Goal: Information Seeking & Learning: Learn about a topic

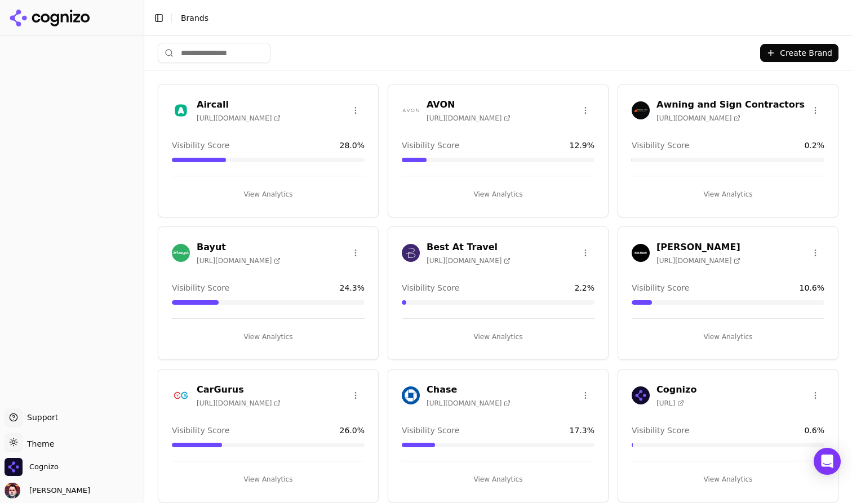
click at [20, 442] on html "Support Support Toggle theme Theme Cognizo [PERSON_NAME] Toggle Sidebar Brands …" at bounding box center [426, 251] width 852 height 503
click at [48, 401] on div "Dark" at bounding box center [40, 401] width 66 height 18
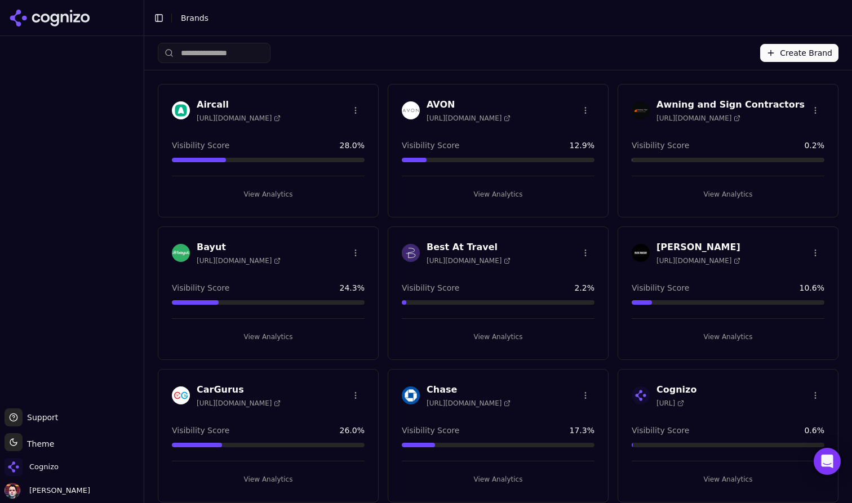
click at [232, 55] on input "search" at bounding box center [214, 53] width 113 height 20
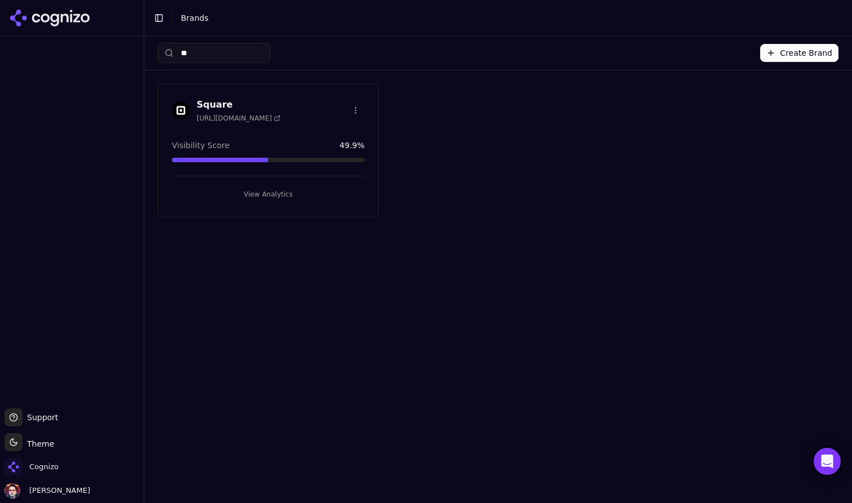
type input "*"
type input "***"
click at [266, 193] on button "View Analytics" at bounding box center [268, 194] width 193 height 18
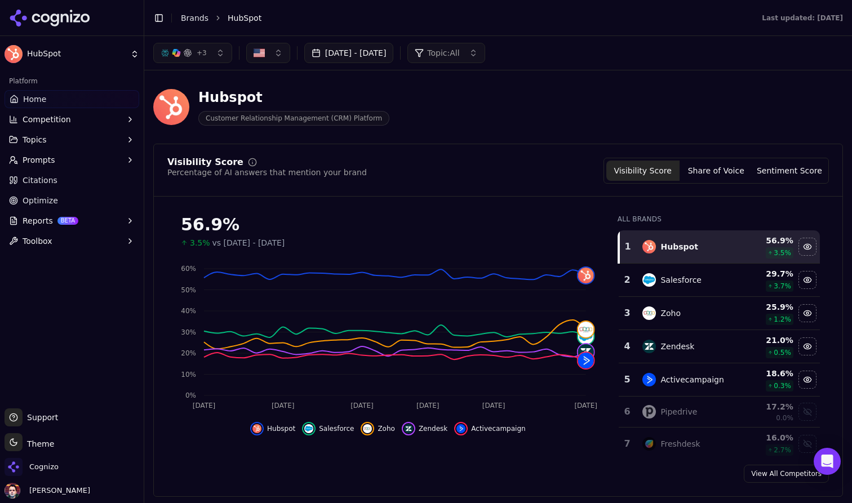
click at [655, 122] on div "Hubspot Customer Relationship Management (CRM) Platform" at bounding box center [405, 106] width 505 height 37
click at [707, 168] on button "Share of Voice" at bounding box center [715, 171] width 73 height 20
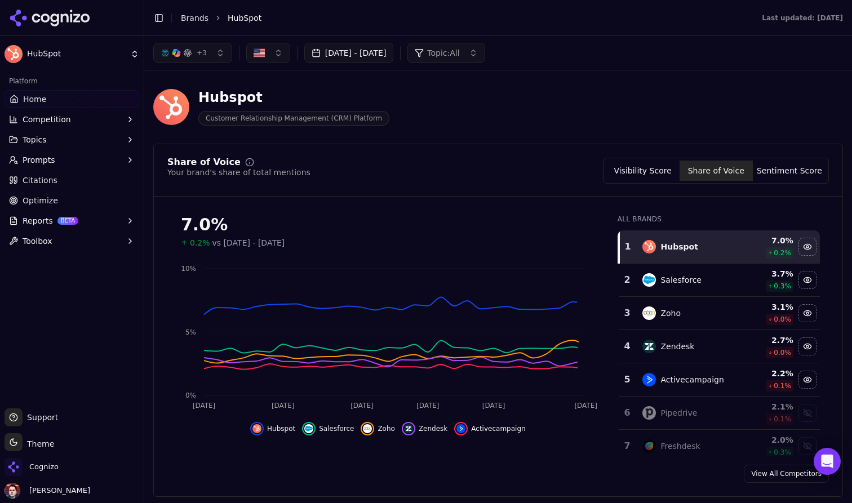
click at [772, 176] on button "Sentiment Score" at bounding box center [788, 171] width 73 height 20
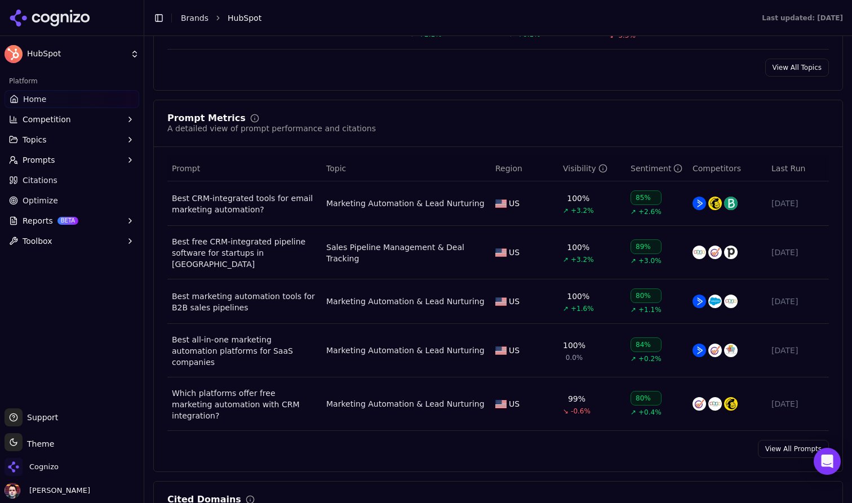
scroll to position [715, 0]
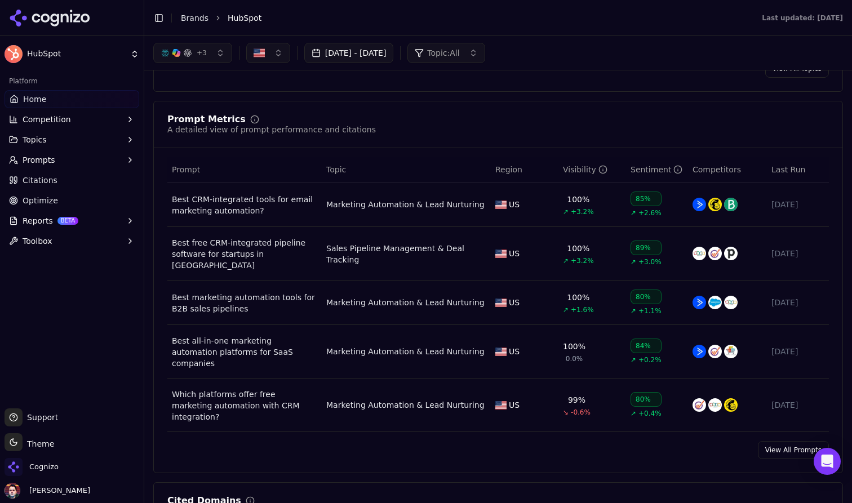
click at [789, 441] on link "View All Prompts" at bounding box center [793, 450] width 71 height 18
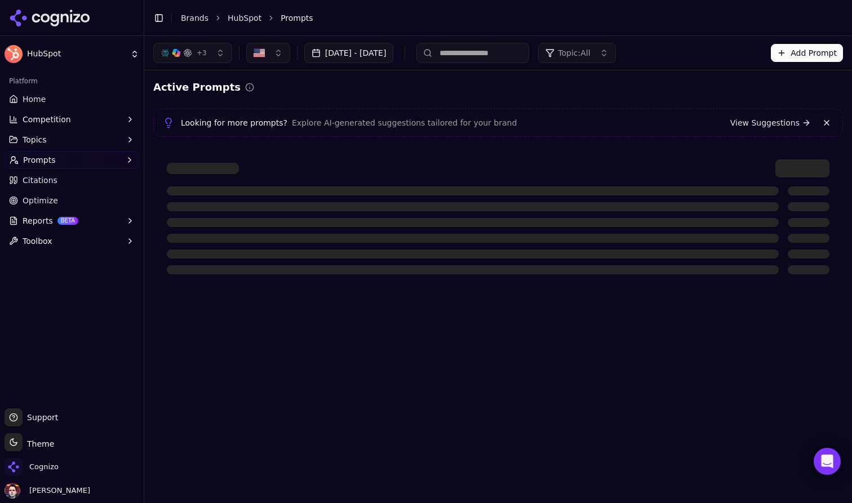
click at [157, 17] on button "Toggle Sidebar" at bounding box center [159, 18] width 16 height 16
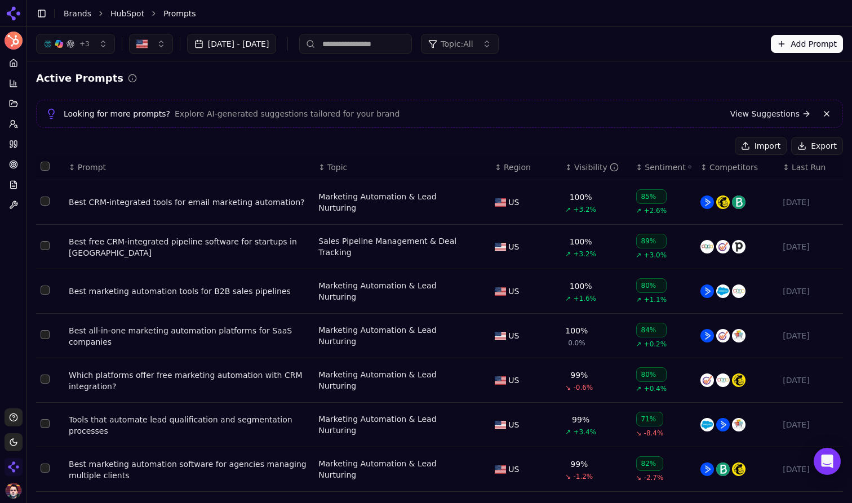
click at [584, 162] on div "Visibility" at bounding box center [596, 167] width 44 height 11
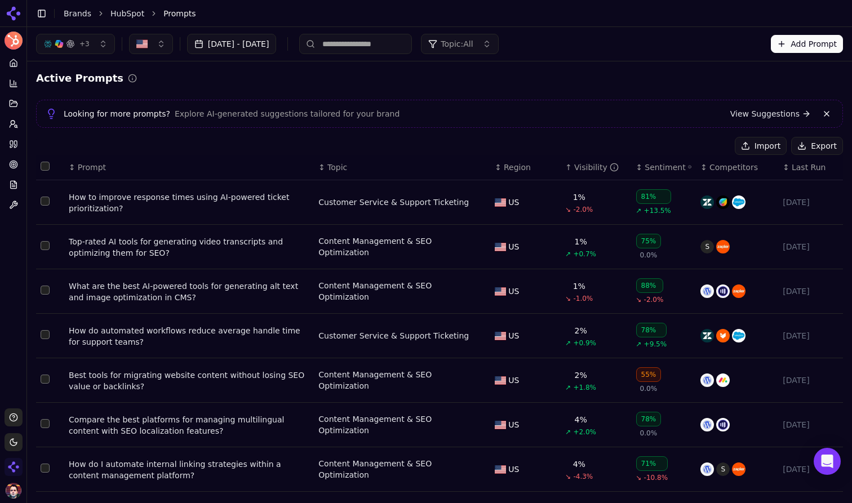
click at [761, 146] on button "Import" at bounding box center [760, 146] width 52 height 18
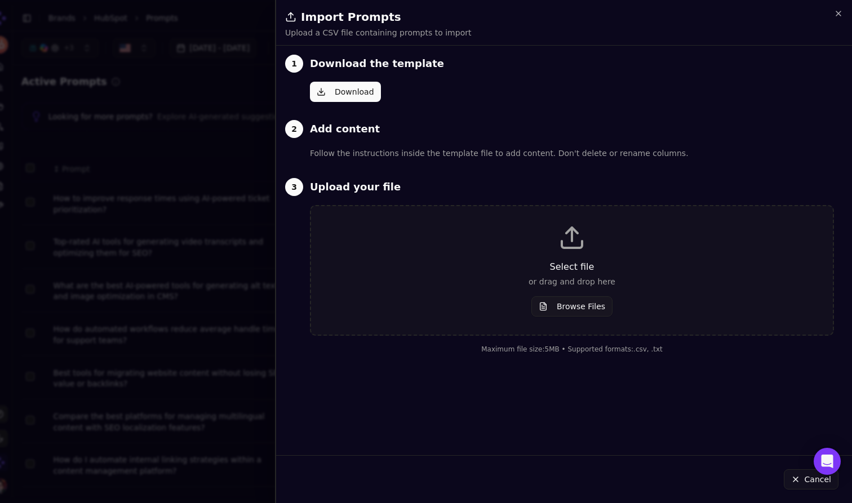
click at [243, 102] on div at bounding box center [426, 251] width 852 height 503
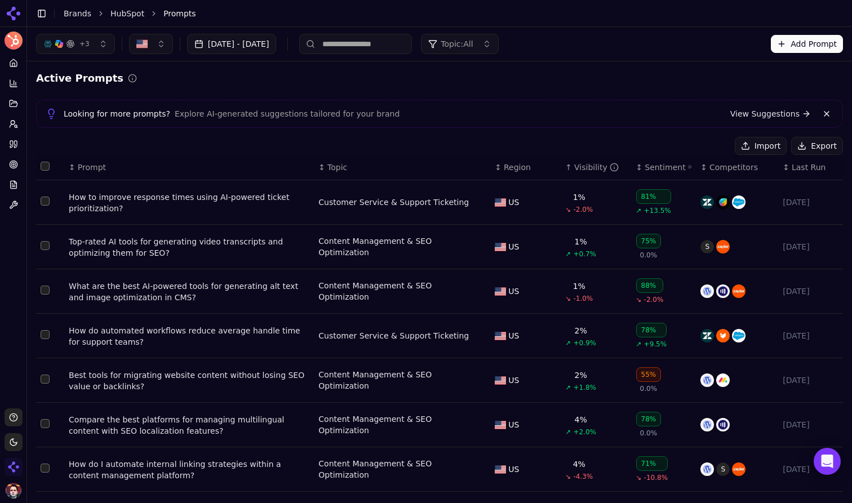
click at [805, 48] on button "Add Prompt" at bounding box center [806, 44] width 72 height 18
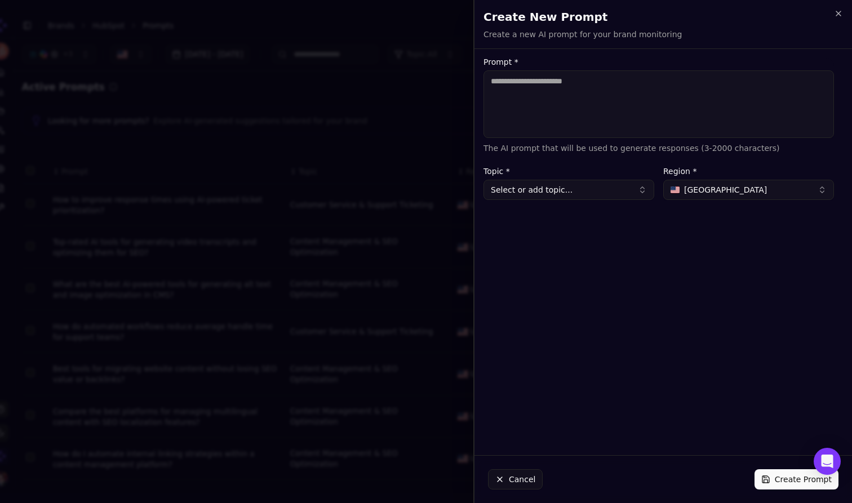
click at [623, 111] on textarea "Prompt *" at bounding box center [658, 104] width 350 height 68
click at [836, 15] on icon "button" at bounding box center [838, 13] width 5 height 5
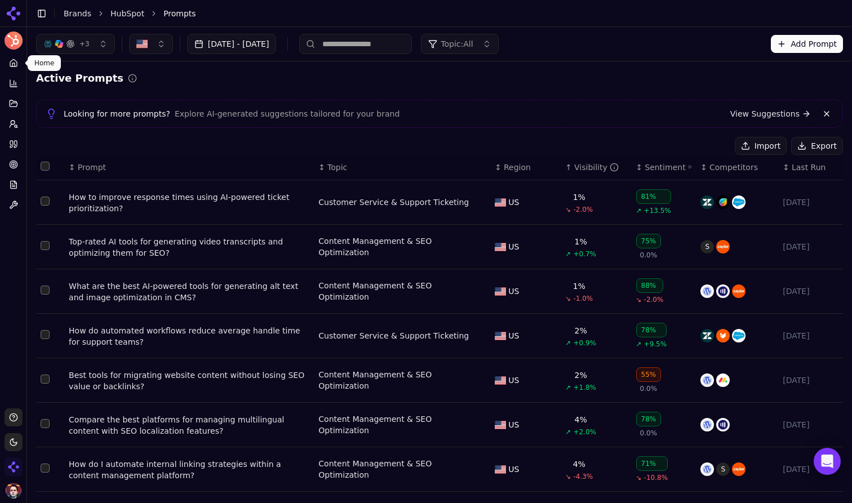
click at [15, 65] on icon at bounding box center [13, 63] width 9 height 9
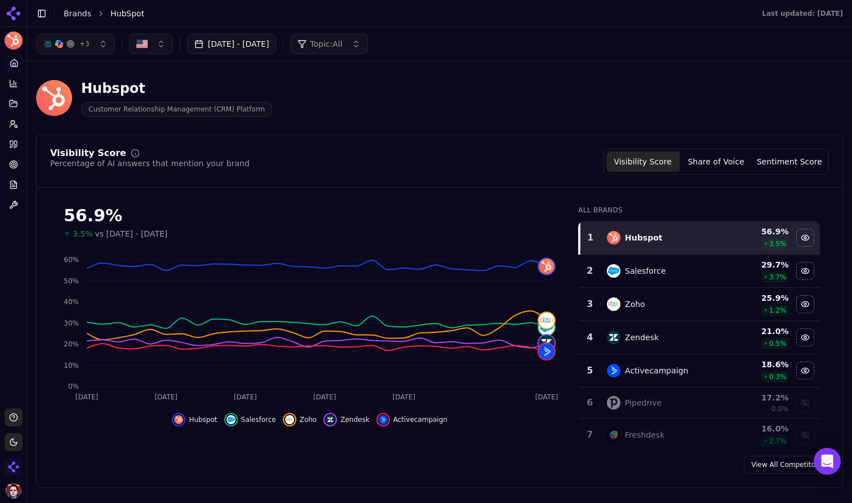
click at [107, 48] on button "+ 3" at bounding box center [75, 44] width 79 height 20
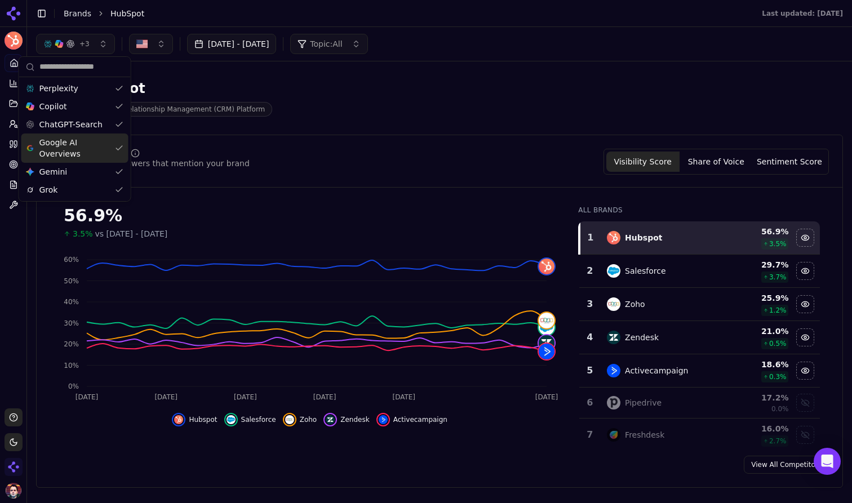
click at [430, 124] on div "Hubspot Customer Relationship Management (CRM) Platform" at bounding box center [439, 97] width 807 height 55
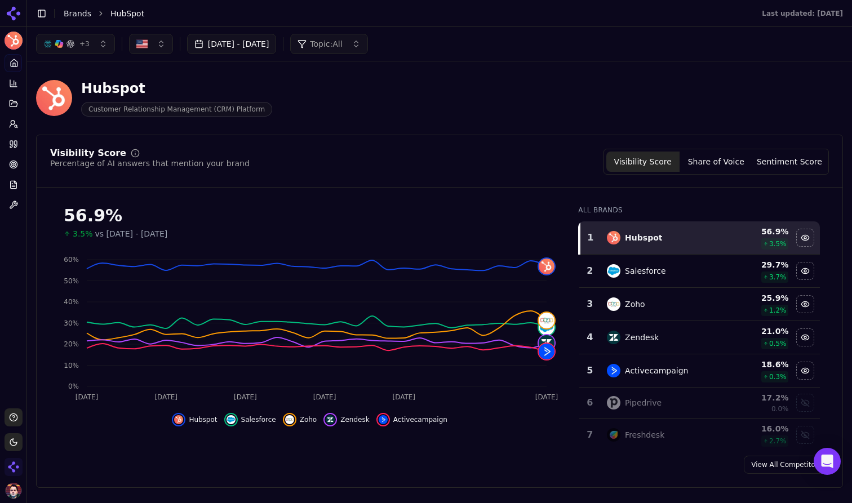
click at [41, 16] on button "Toggle Sidebar" at bounding box center [42, 14] width 16 height 16
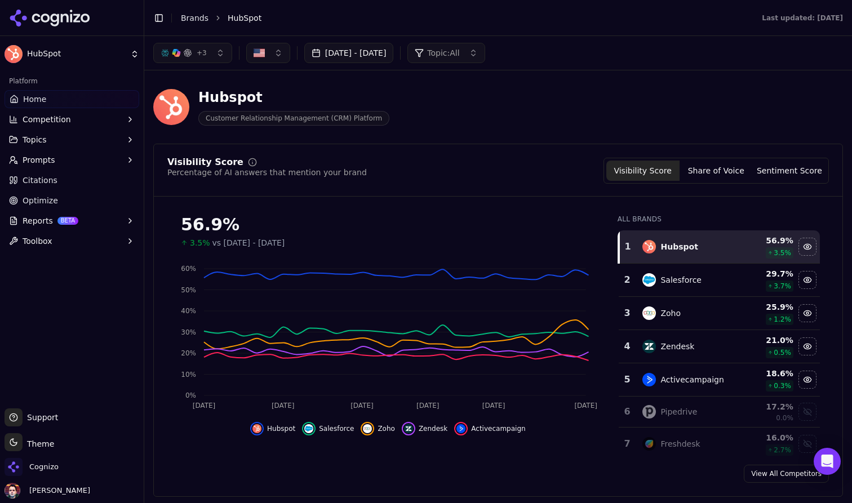
click at [107, 117] on button "Competition" at bounding box center [72, 119] width 135 height 18
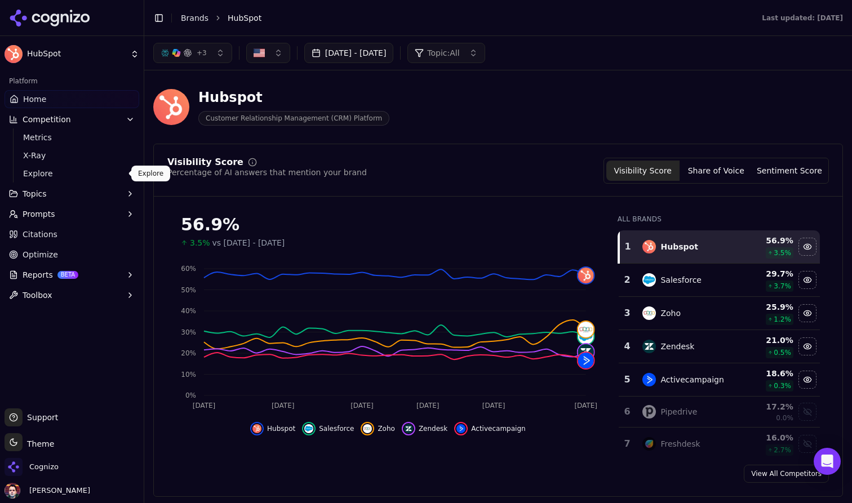
click at [88, 168] on span "Explore" at bounding box center [72, 173] width 98 height 11
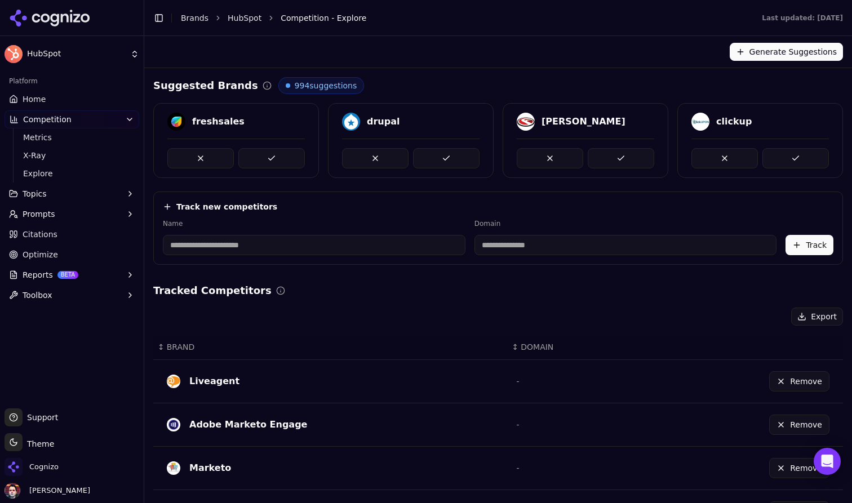
click at [64, 96] on link "Home" at bounding box center [72, 99] width 135 height 18
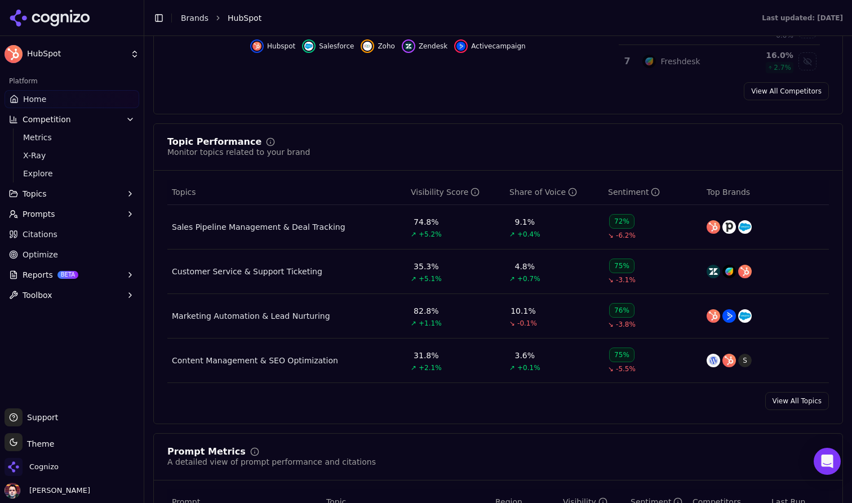
scroll to position [402, 0]
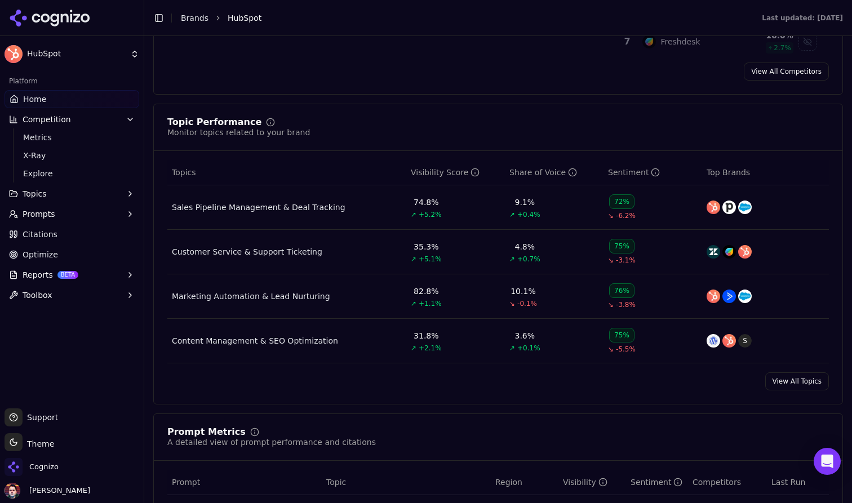
click at [158, 23] on button "Toggle Sidebar" at bounding box center [159, 18] width 16 height 16
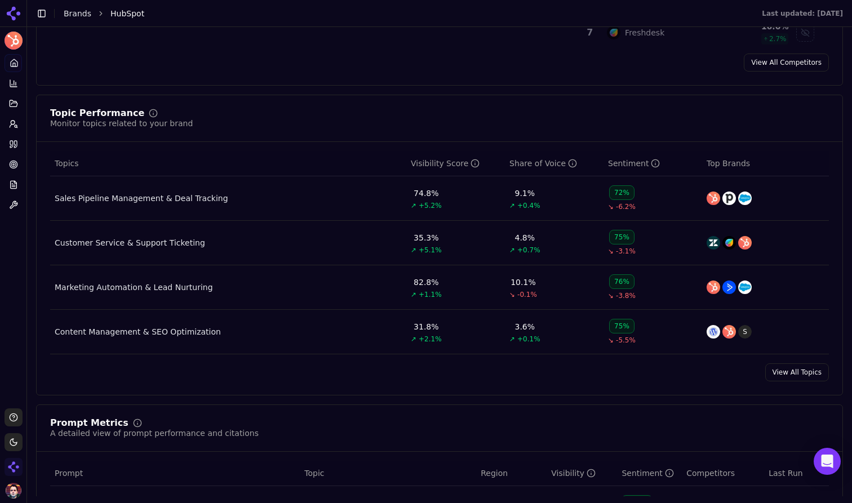
click at [175, 246] on div "Customer Service & Support Ticketing" at bounding box center [130, 242] width 150 height 11
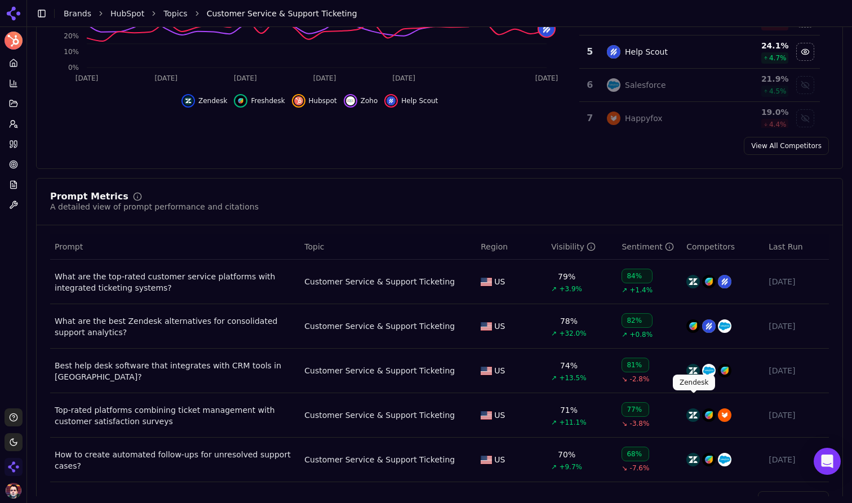
scroll to position [358, 0]
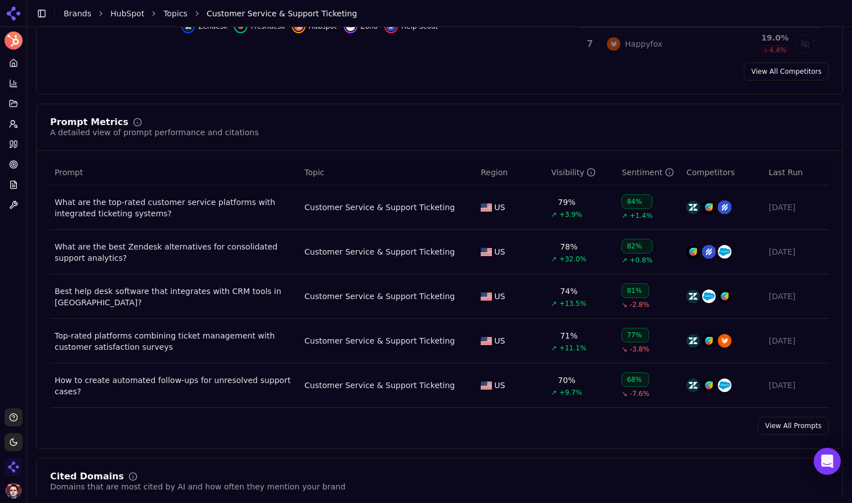
click at [783, 428] on link "View All Prompts" at bounding box center [793, 426] width 71 height 18
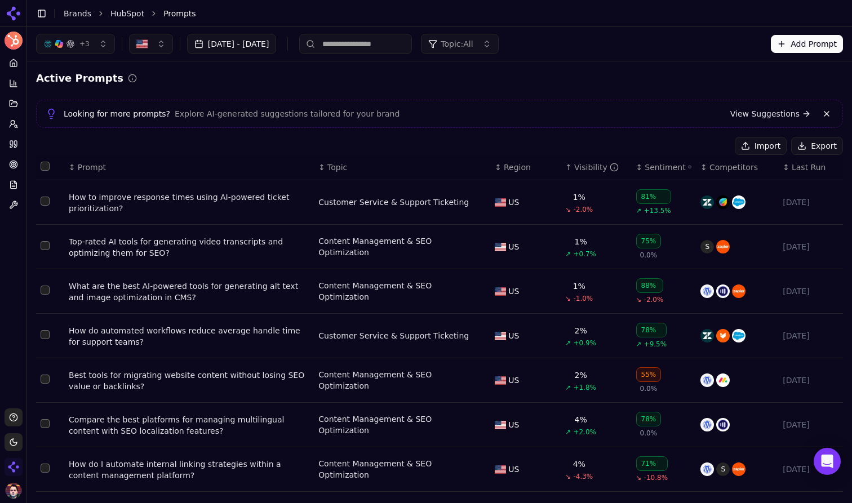
click at [190, 196] on div "How to improve response times using AI-powered ticket prioritization?" at bounding box center [189, 202] width 240 height 23
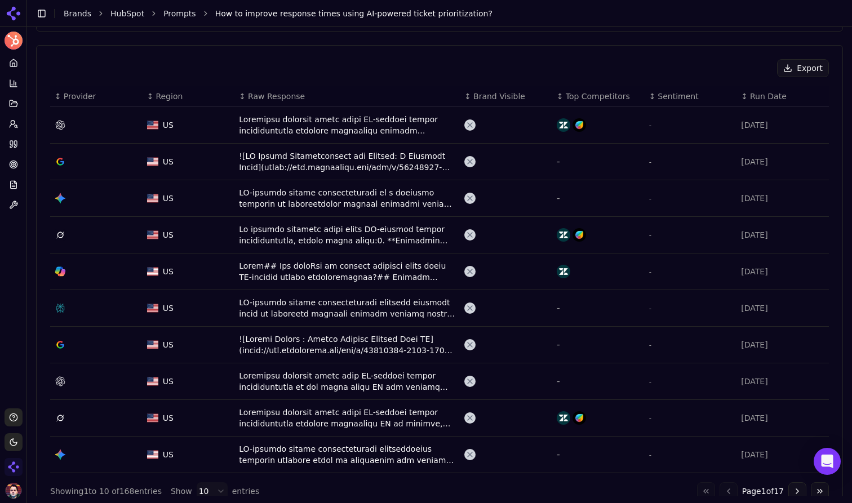
scroll to position [401, 0]
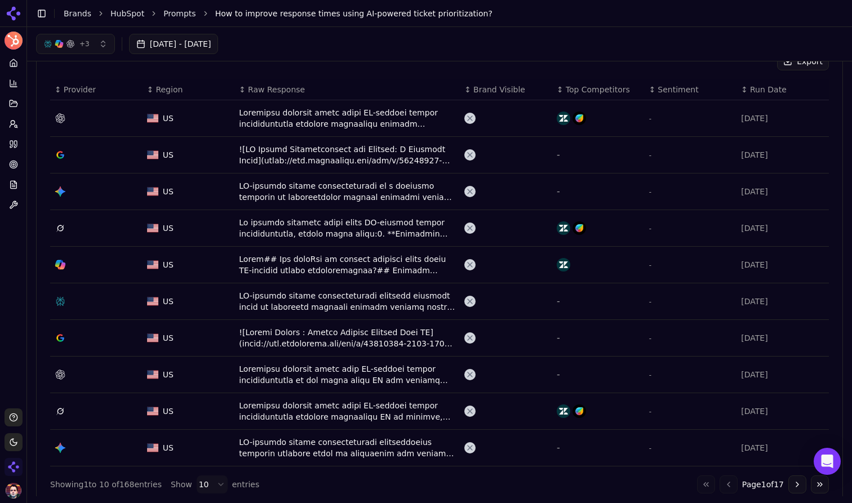
click at [366, 121] on div "Data table" at bounding box center [347, 118] width 216 height 23
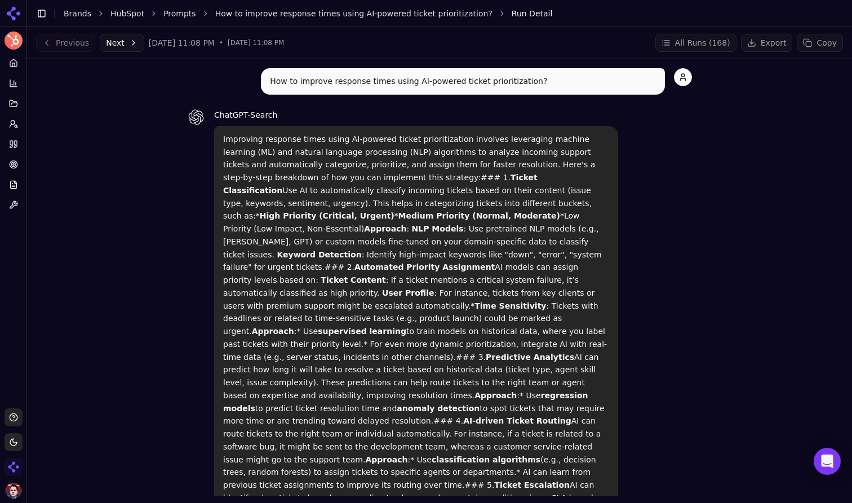
click at [181, 16] on link "Prompts" at bounding box center [179, 13] width 33 height 11
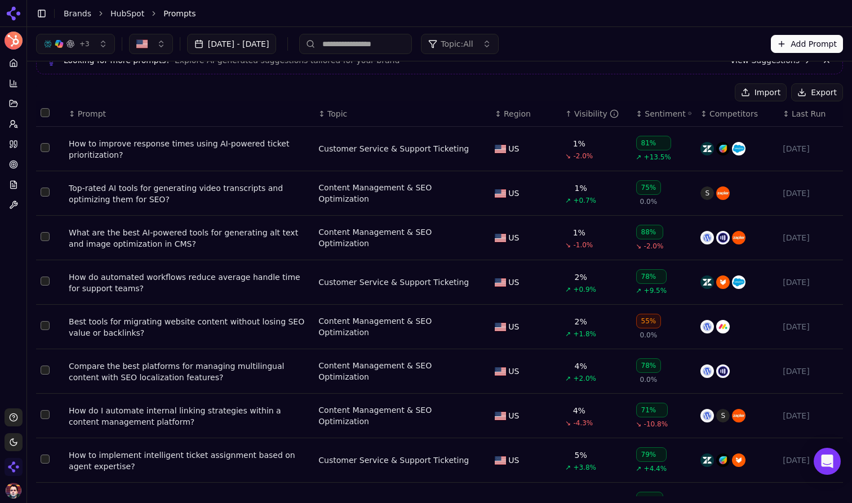
scroll to position [55, 0]
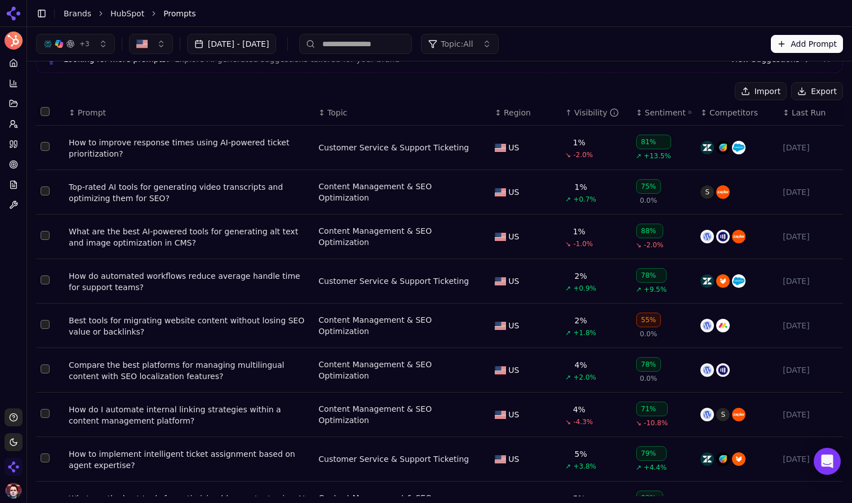
click at [206, 141] on div "How to improve response times using AI-powered ticket prioritization?" at bounding box center [189, 148] width 240 height 23
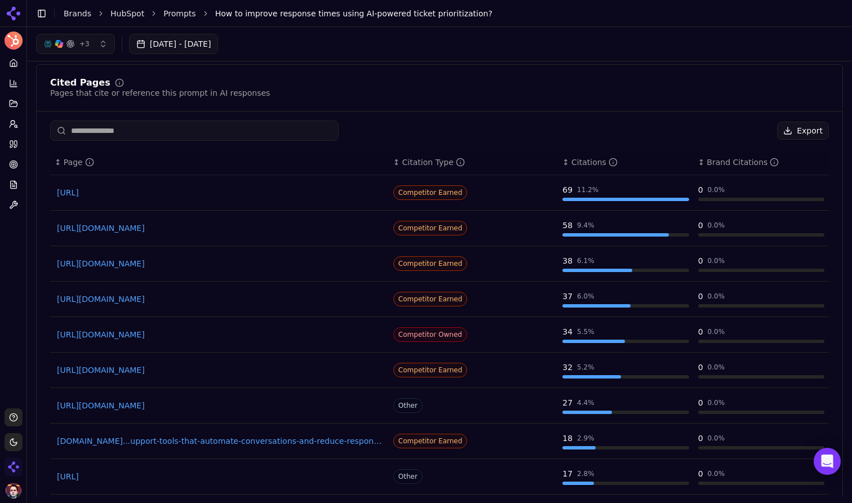
scroll to position [822, 0]
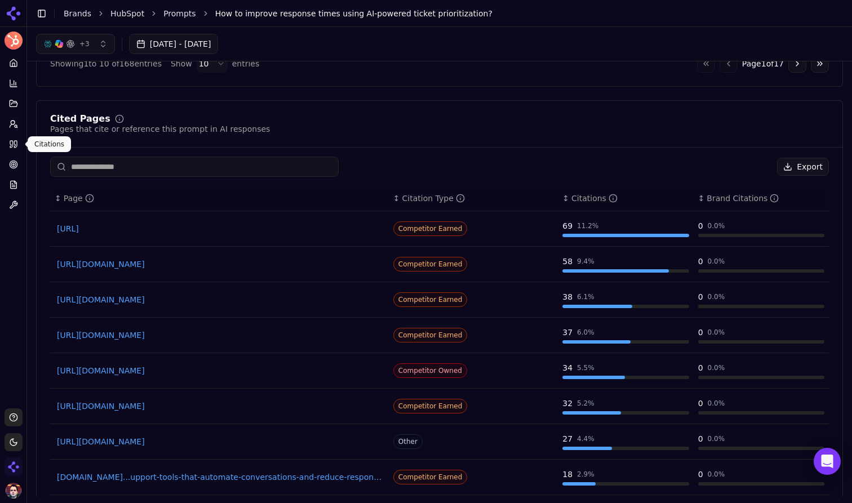
click at [11, 147] on icon at bounding box center [11, 144] width 3 height 7
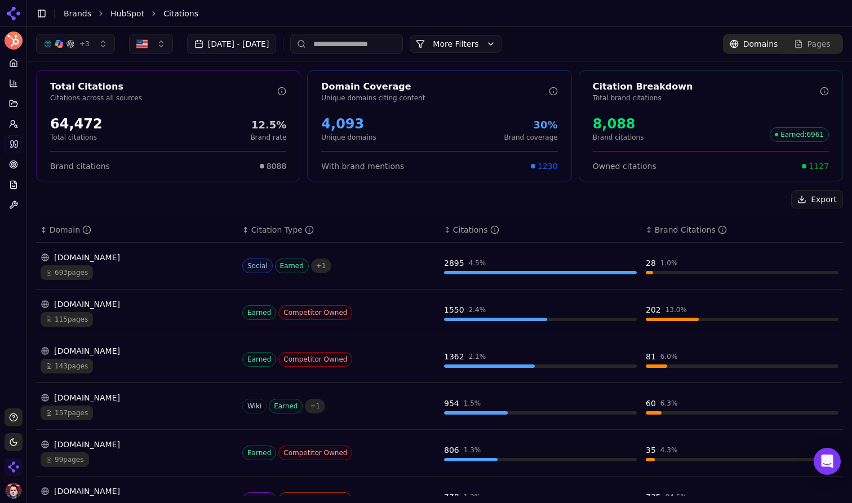
click at [501, 47] on button "More Filters" at bounding box center [455, 44] width 92 height 18
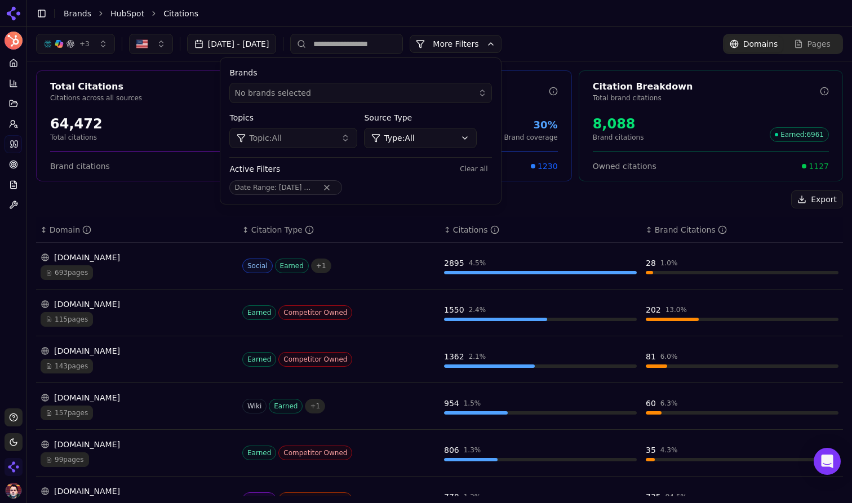
click at [357, 137] on button "Topic: All" at bounding box center [293, 138] width 128 height 20
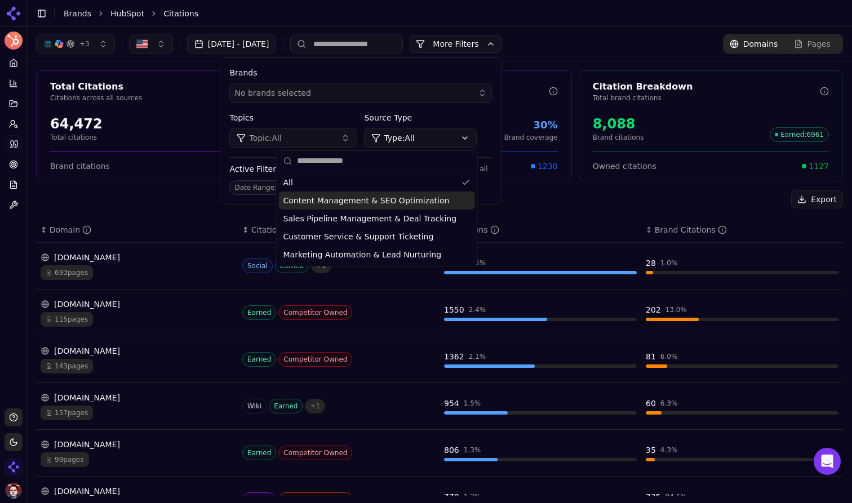
click at [377, 199] on span "Content Management & SEO Optimization" at bounding box center [366, 200] width 166 height 11
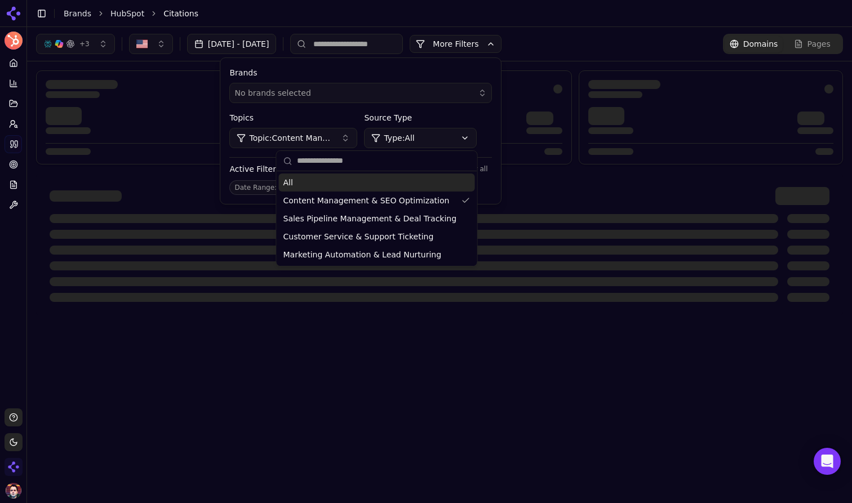
click at [595, 34] on div "+ 3 Aug 20, 2025 - Sep 19, 2025 More More Filters Brands No brands selected Top…" at bounding box center [439, 44] width 807 height 20
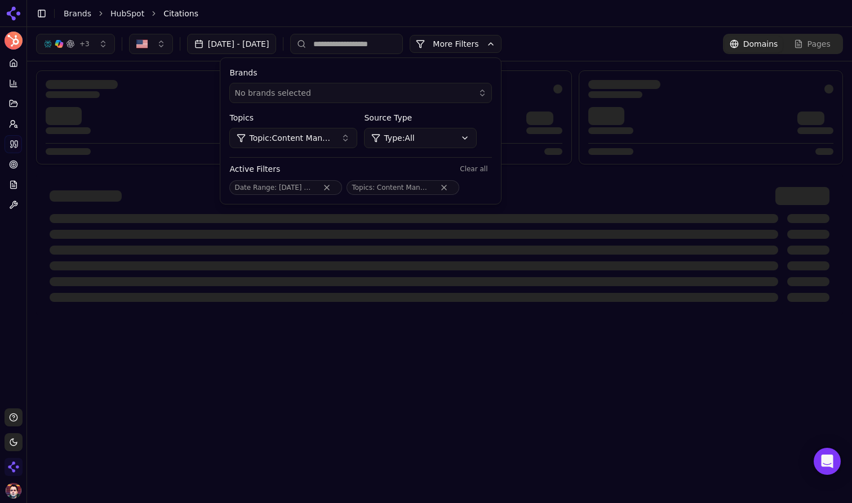
click at [624, 23] on header "Toggle Sidebar Brands HubSpot Citations" at bounding box center [439, 13] width 825 height 27
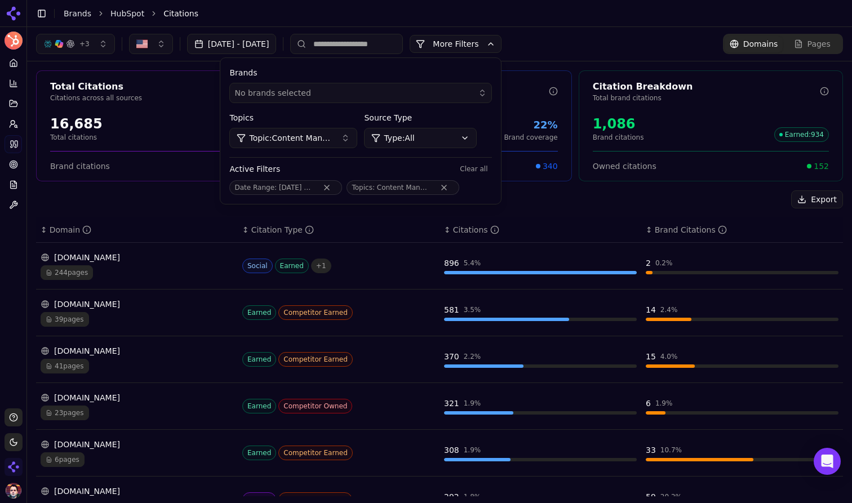
click at [603, 26] on header "Toggle Sidebar Brands HubSpot Citations" at bounding box center [439, 13] width 825 height 27
click at [159, 202] on div "Export" at bounding box center [439, 199] width 807 height 18
click at [90, 48] on button "+ 3" at bounding box center [75, 44] width 79 height 20
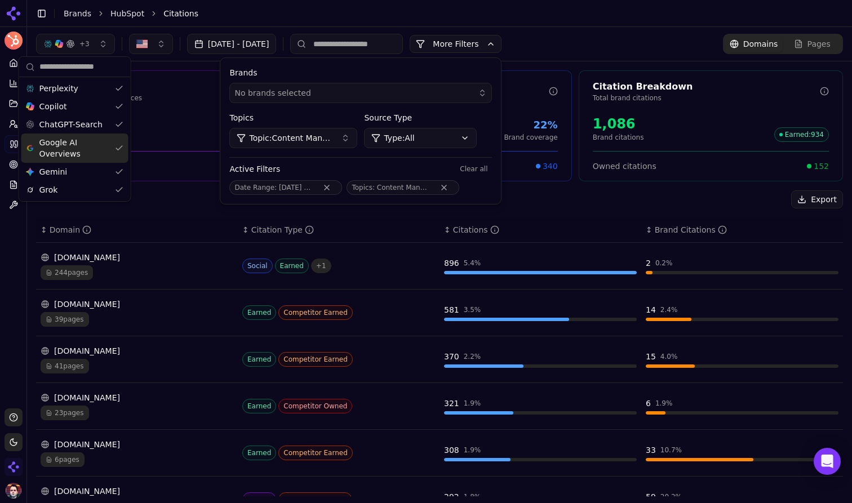
click at [501, 39] on button "More Filters" at bounding box center [455, 44] width 92 height 18
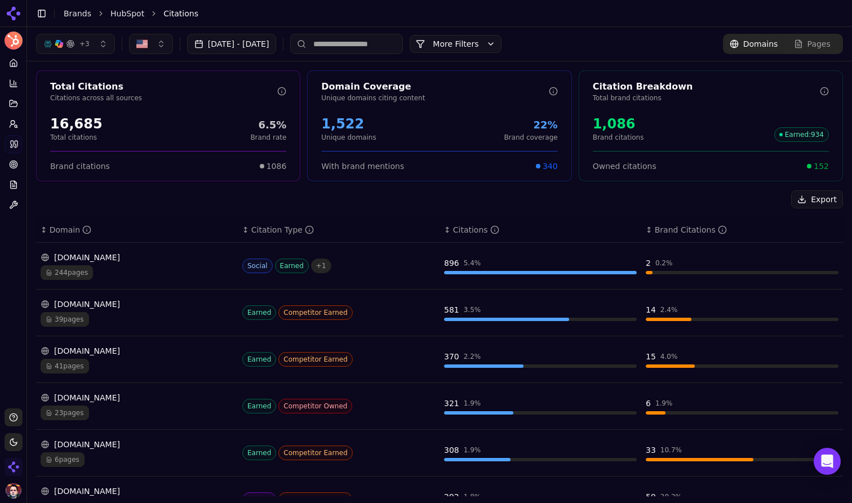
click at [501, 48] on button "More Filters" at bounding box center [455, 44] width 92 height 18
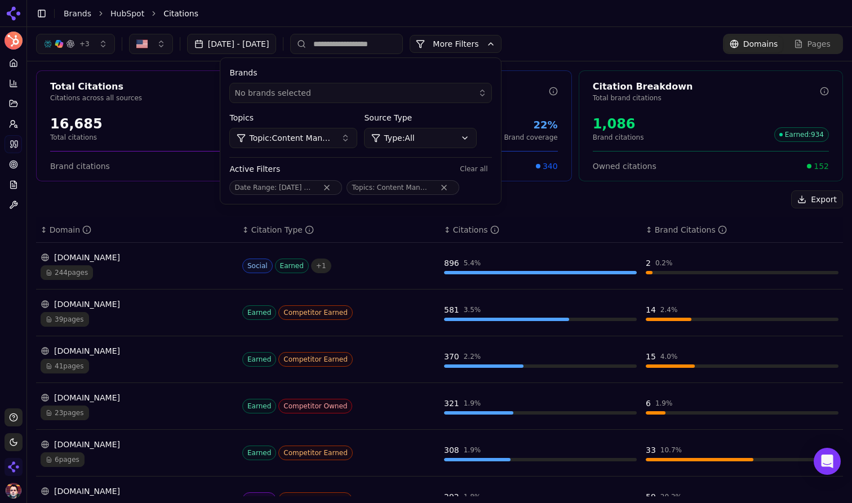
click at [454, 185] on button "Remove Topics filter" at bounding box center [444, 187] width 20 height 9
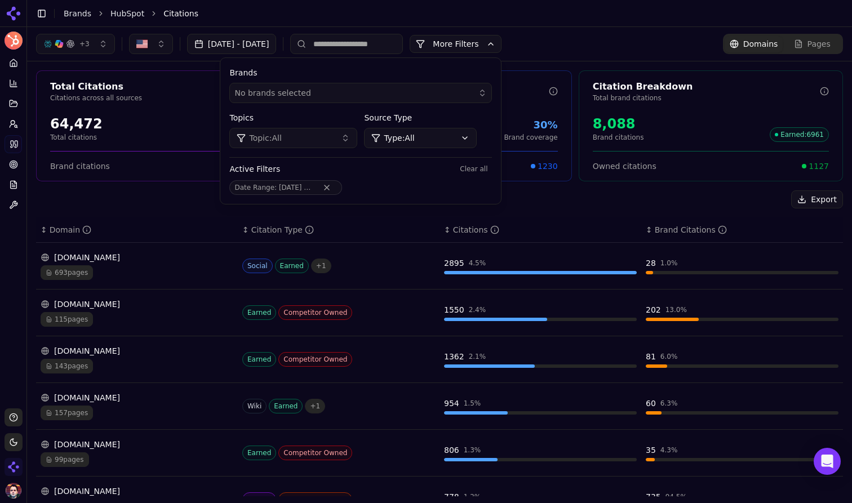
click at [585, 38] on div "+ 3 Aug 20, 2025 - Sep 19, 2025 More More Filters Brands No brands selected Top…" at bounding box center [439, 44] width 807 height 20
click at [608, 35] on div "+ 3 Aug 20, 2025 - Sep 19, 2025 More More Filters Brands No brands selected Top…" at bounding box center [439, 44] width 807 height 20
click at [501, 42] on button "More Filters" at bounding box center [455, 44] width 92 height 18
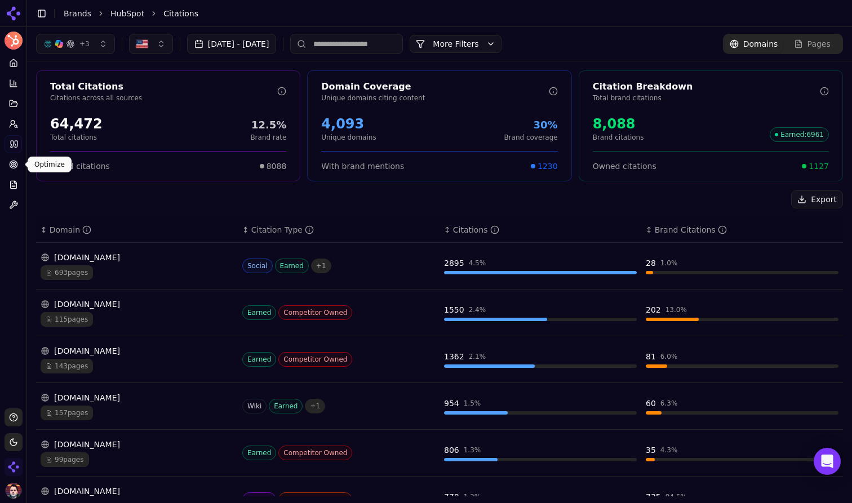
click at [16, 166] on icon at bounding box center [13, 164] width 9 height 9
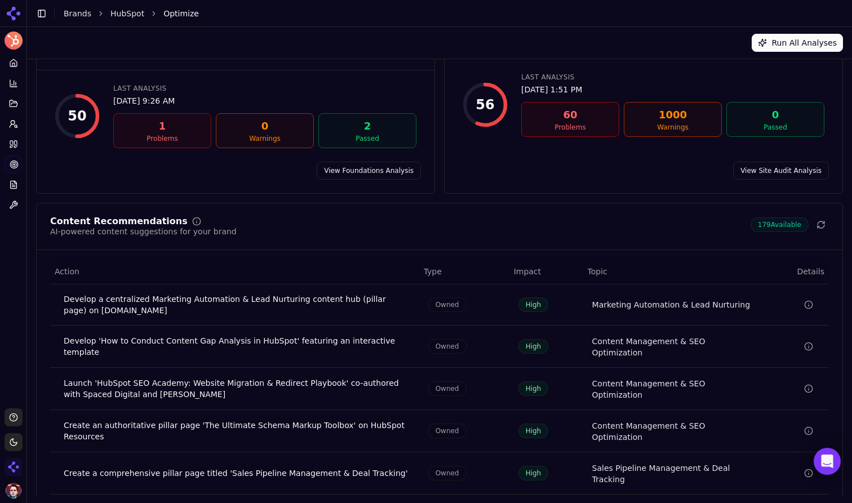
scroll to position [103, 0]
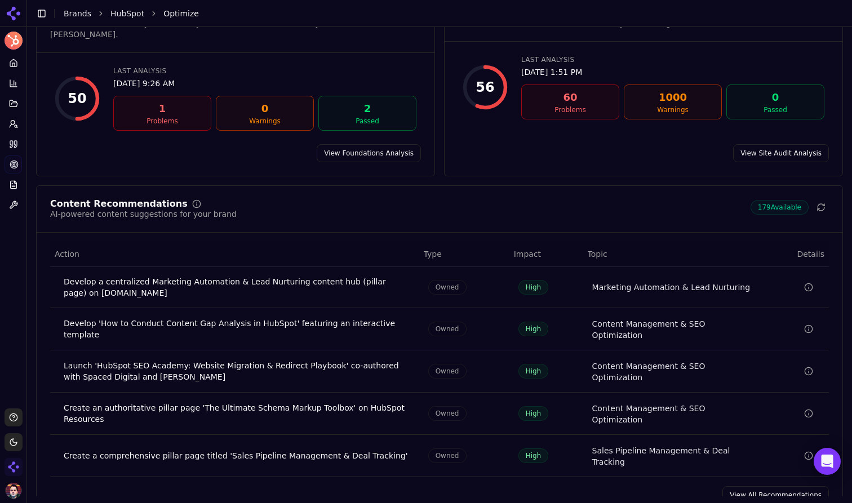
click at [745, 486] on link "View All Recommendations" at bounding box center [775, 495] width 106 height 18
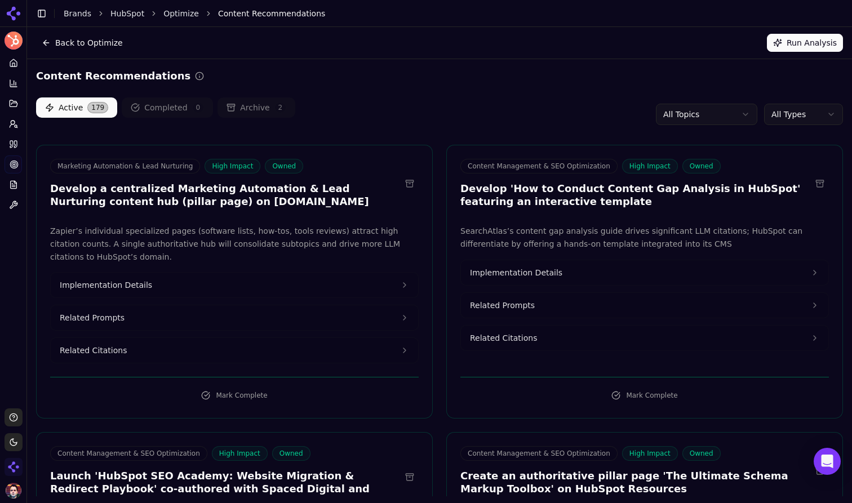
click at [101, 41] on button "Back to Optimize" at bounding box center [82, 43] width 92 height 18
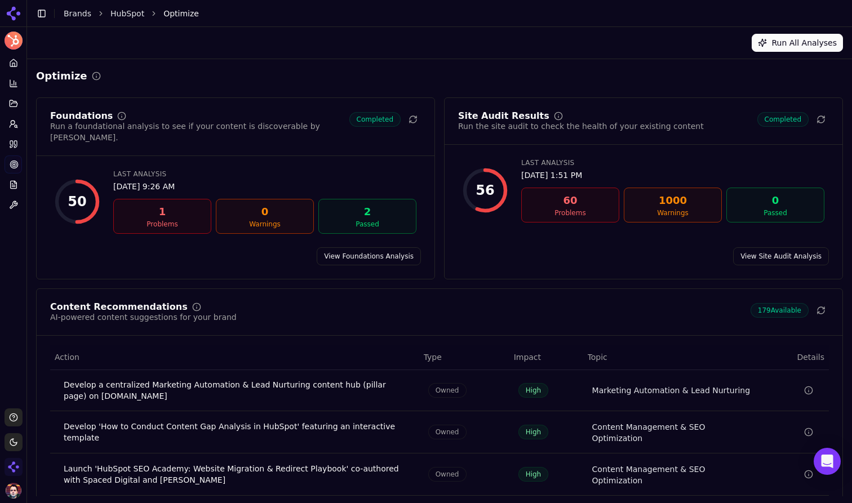
scroll to position [103, 0]
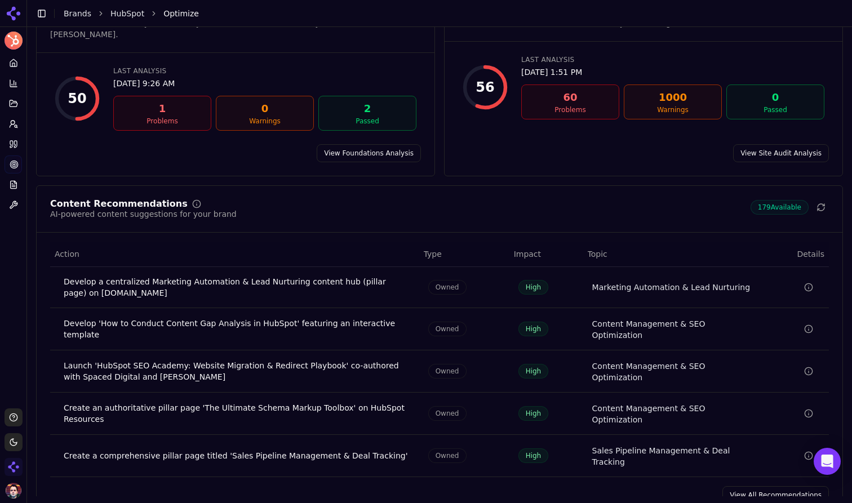
click at [770, 486] on link "View All Recommendations" at bounding box center [775, 495] width 106 height 18
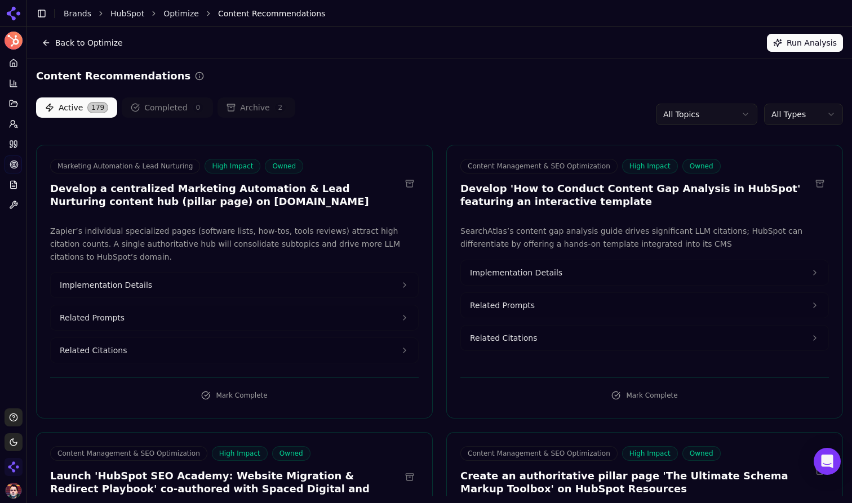
click at [248, 282] on button "Implementation Details" at bounding box center [234, 285] width 367 height 25
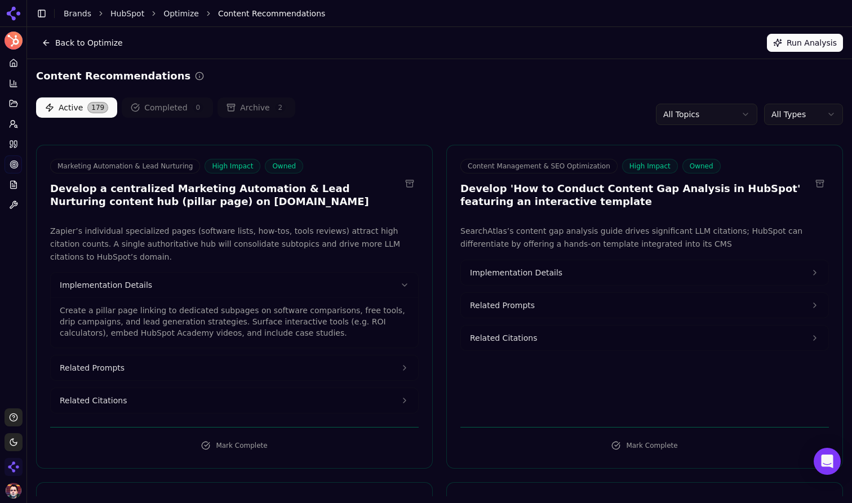
click at [229, 372] on button "Related Prompts" at bounding box center [234, 367] width 367 height 25
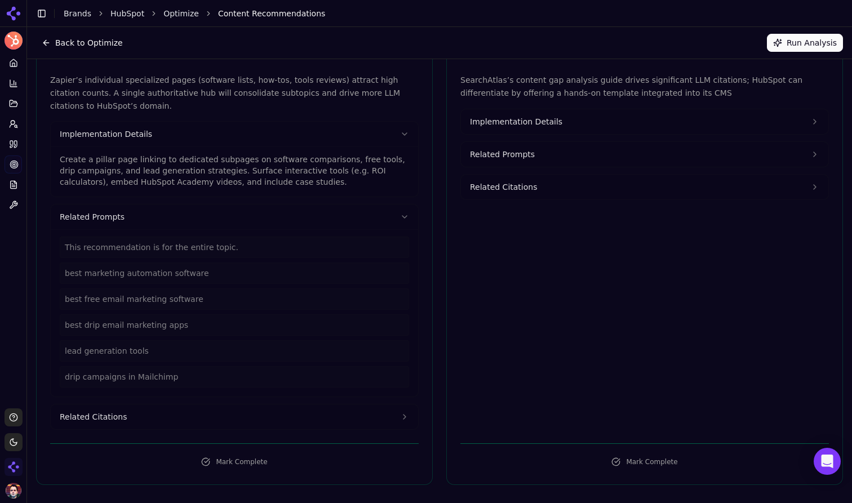
scroll to position [154, 0]
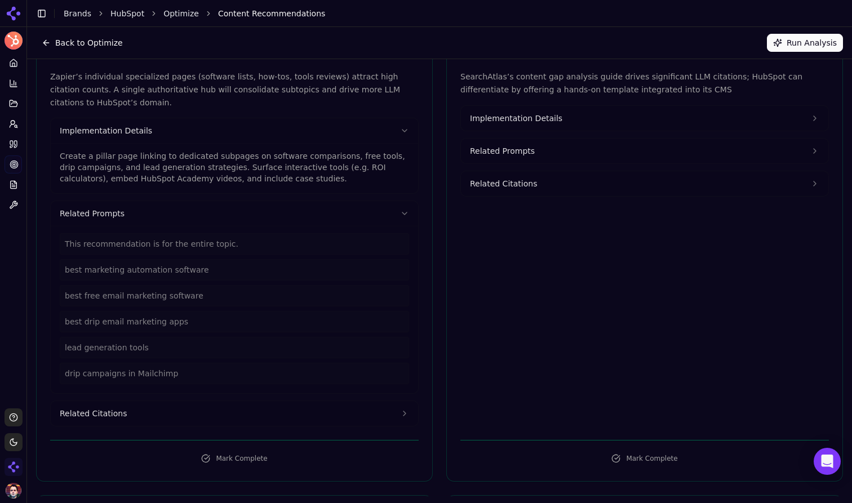
click at [228, 416] on button "Related Citations" at bounding box center [234, 413] width 367 height 25
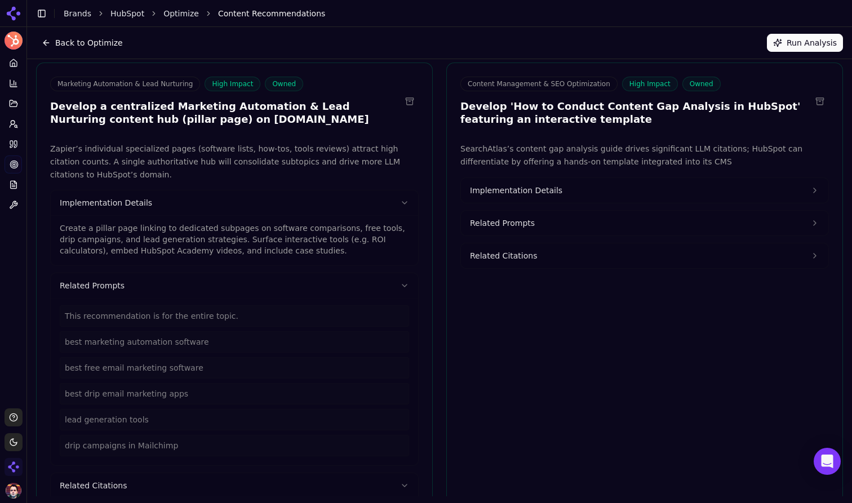
scroll to position [45, 0]
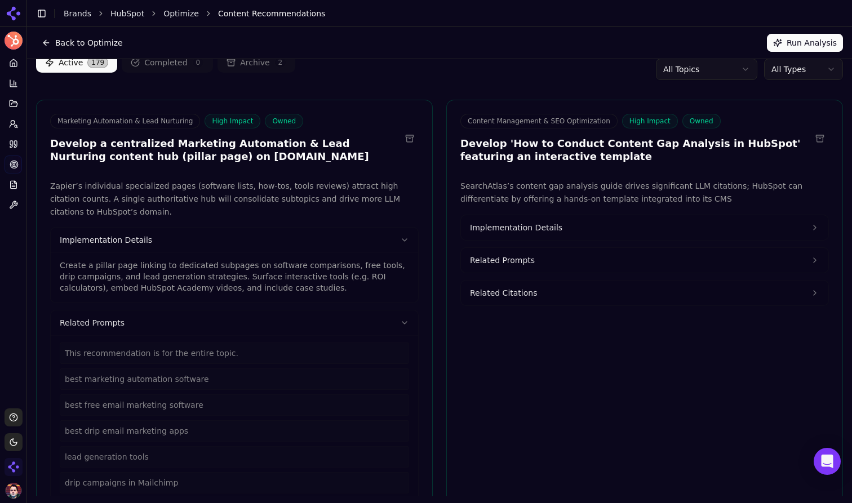
click at [331, 237] on button "Implementation Details" at bounding box center [234, 240] width 367 height 25
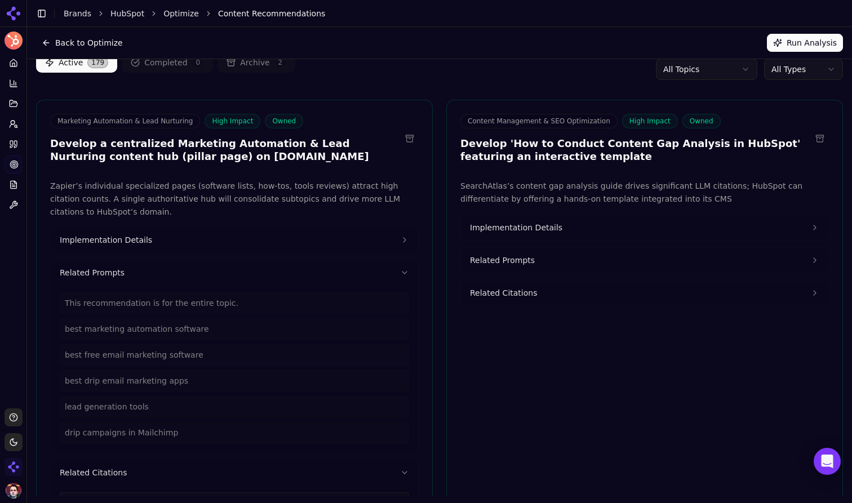
click at [309, 271] on button "Related Prompts" at bounding box center [234, 272] width 367 height 25
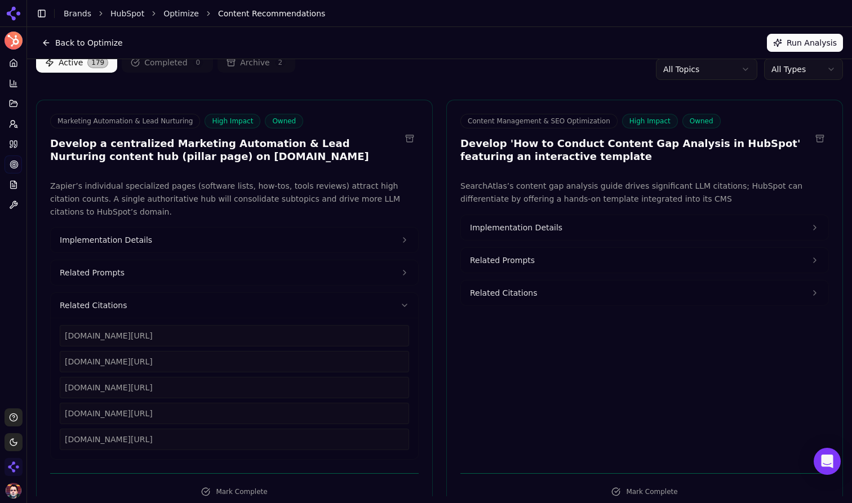
click at [296, 297] on button "Related Citations" at bounding box center [234, 305] width 367 height 25
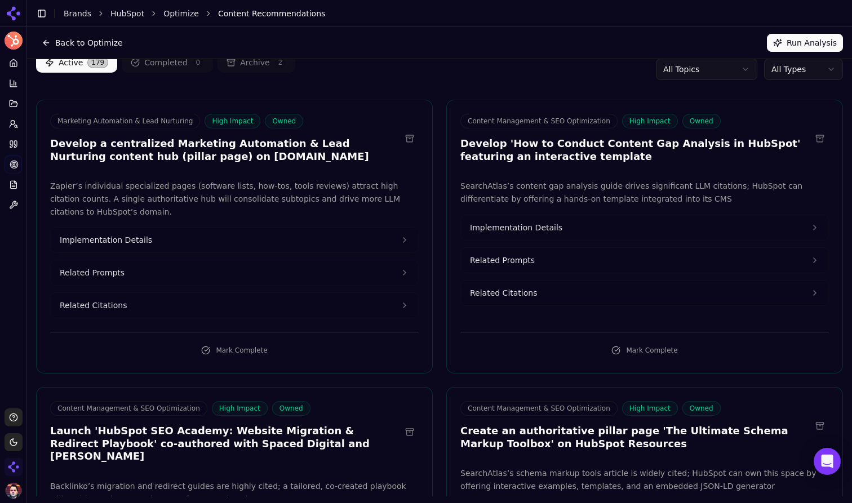
scroll to position [0, 0]
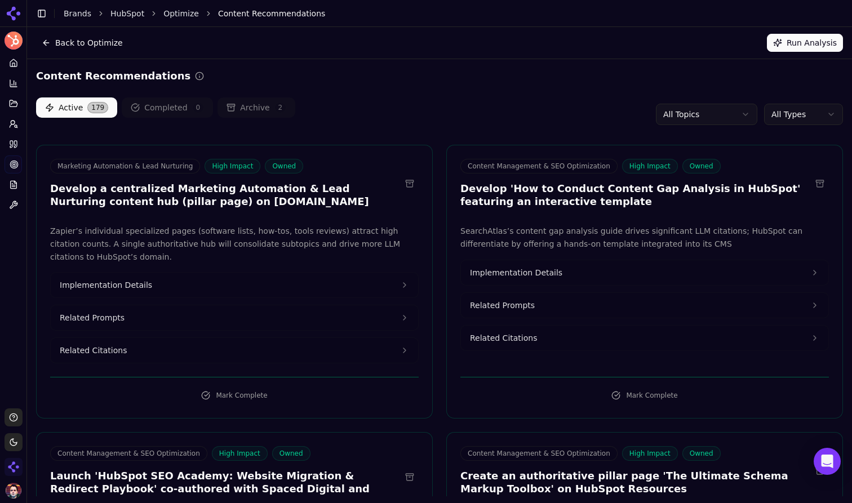
click at [795, 113] on html "HubSpot Platform Home Competition Topics Prompts Citations Optimize Reports Too…" at bounding box center [426, 251] width 852 height 503
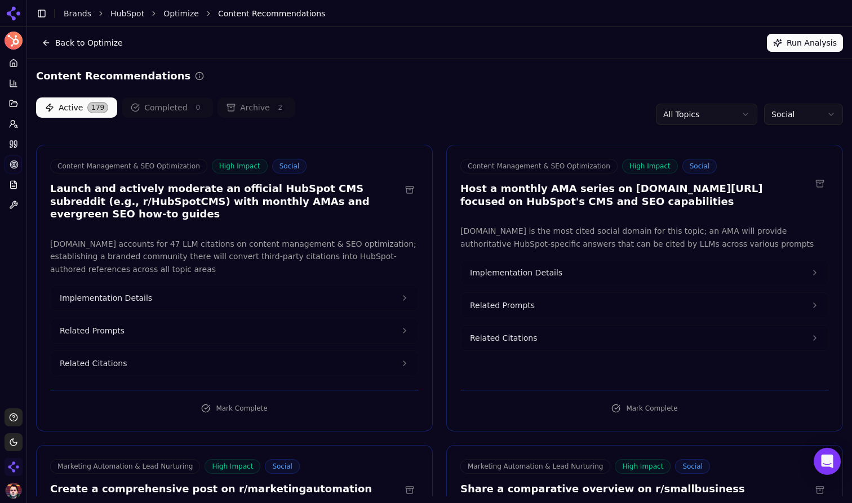
click at [551, 83] on div "Content Recommendations" at bounding box center [439, 76] width 807 height 16
click at [808, 110] on html "HubSpot Platform Home Competition Topics Prompts Citations Optimize Reports Too…" at bounding box center [426, 251] width 852 height 503
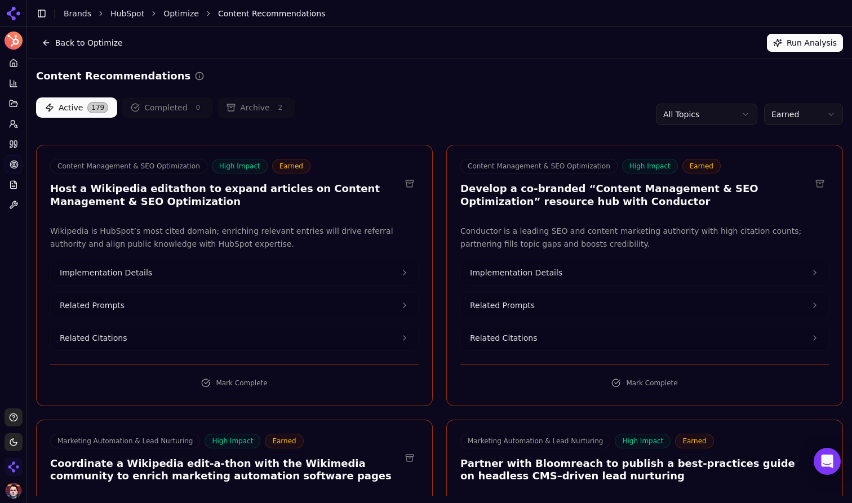
click at [42, 42] on button "Back to Optimize" at bounding box center [82, 43] width 92 height 18
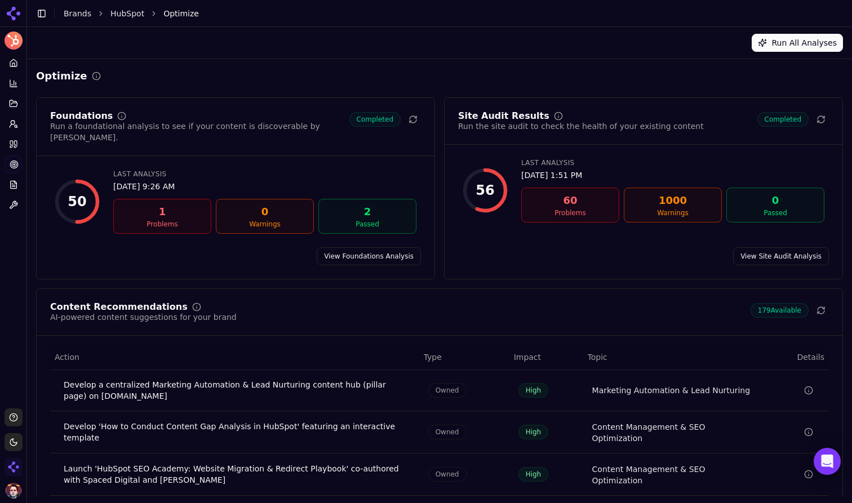
click at [375, 247] on link "View Foundations Analysis" at bounding box center [369, 256] width 104 height 18
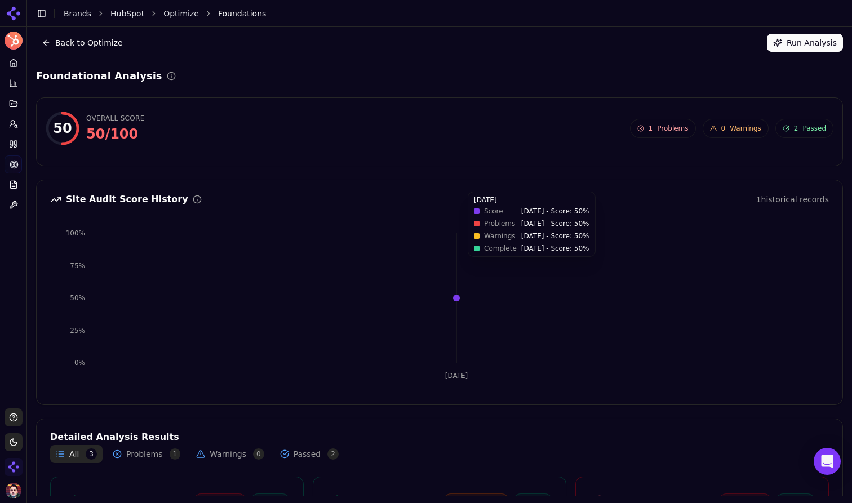
scroll to position [155, 0]
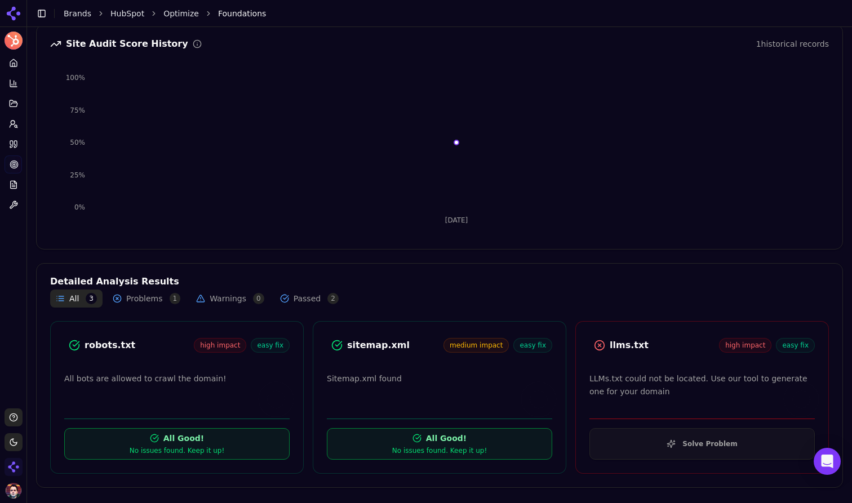
click at [673, 442] on button "Solve Problem" at bounding box center [701, 444] width 225 height 32
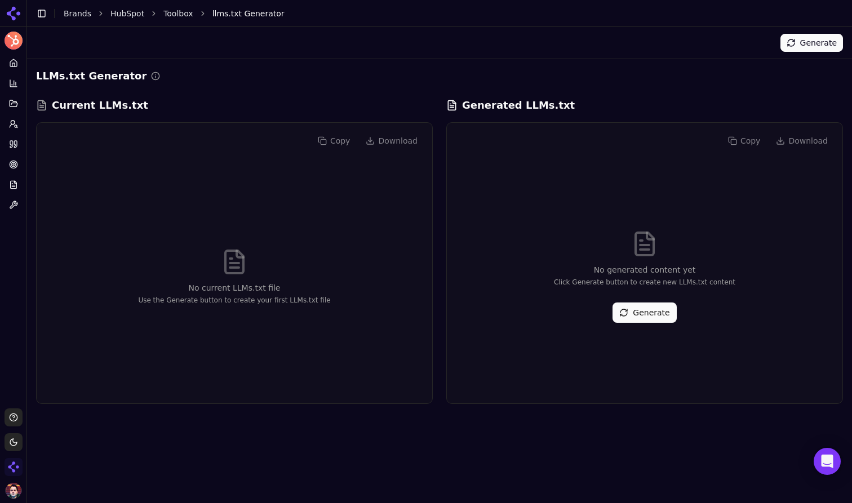
click at [649, 310] on button "Generate" at bounding box center [644, 312] width 64 height 20
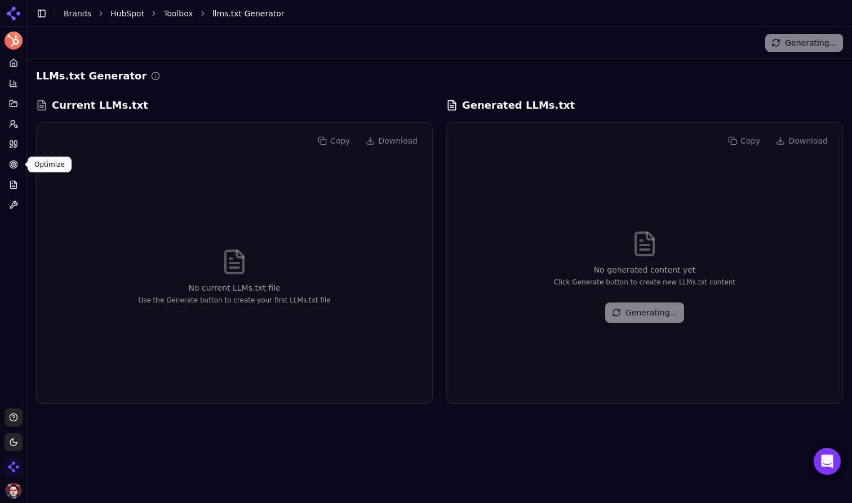
click at [11, 163] on circle at bounding box center [13, 164] width 5 height 5
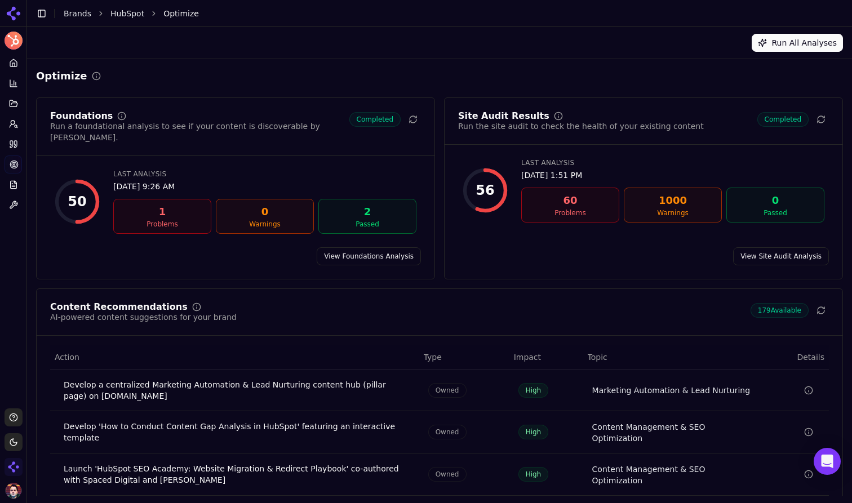
scroll to position [103, 0]
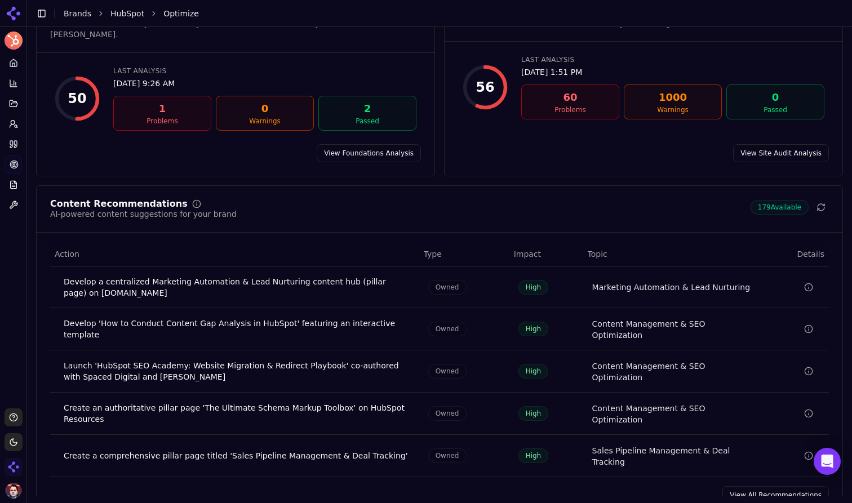
click at [753, 486] on link "View All Recommendations" at bounding box center [775, 495] width 106 height 18
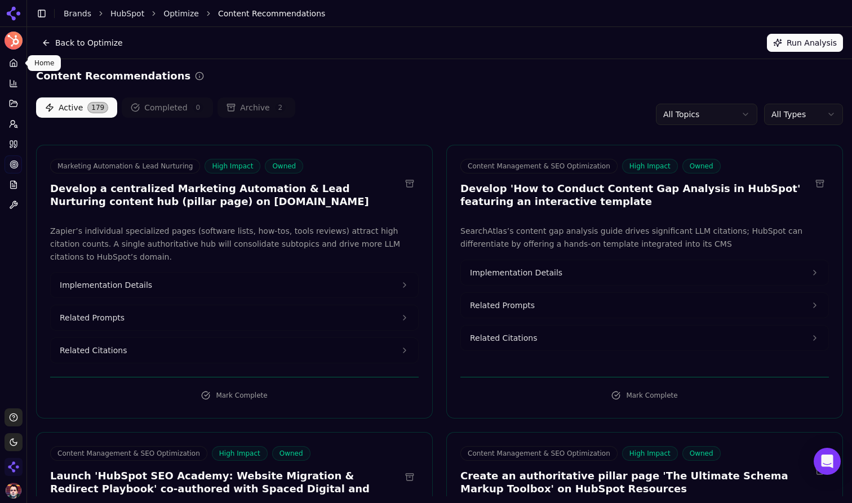
click at [16, 64] on icon at bounding box center [13, 62] width 7 height 7
